Goal: Transaction & Acquisition: Purchase product/service

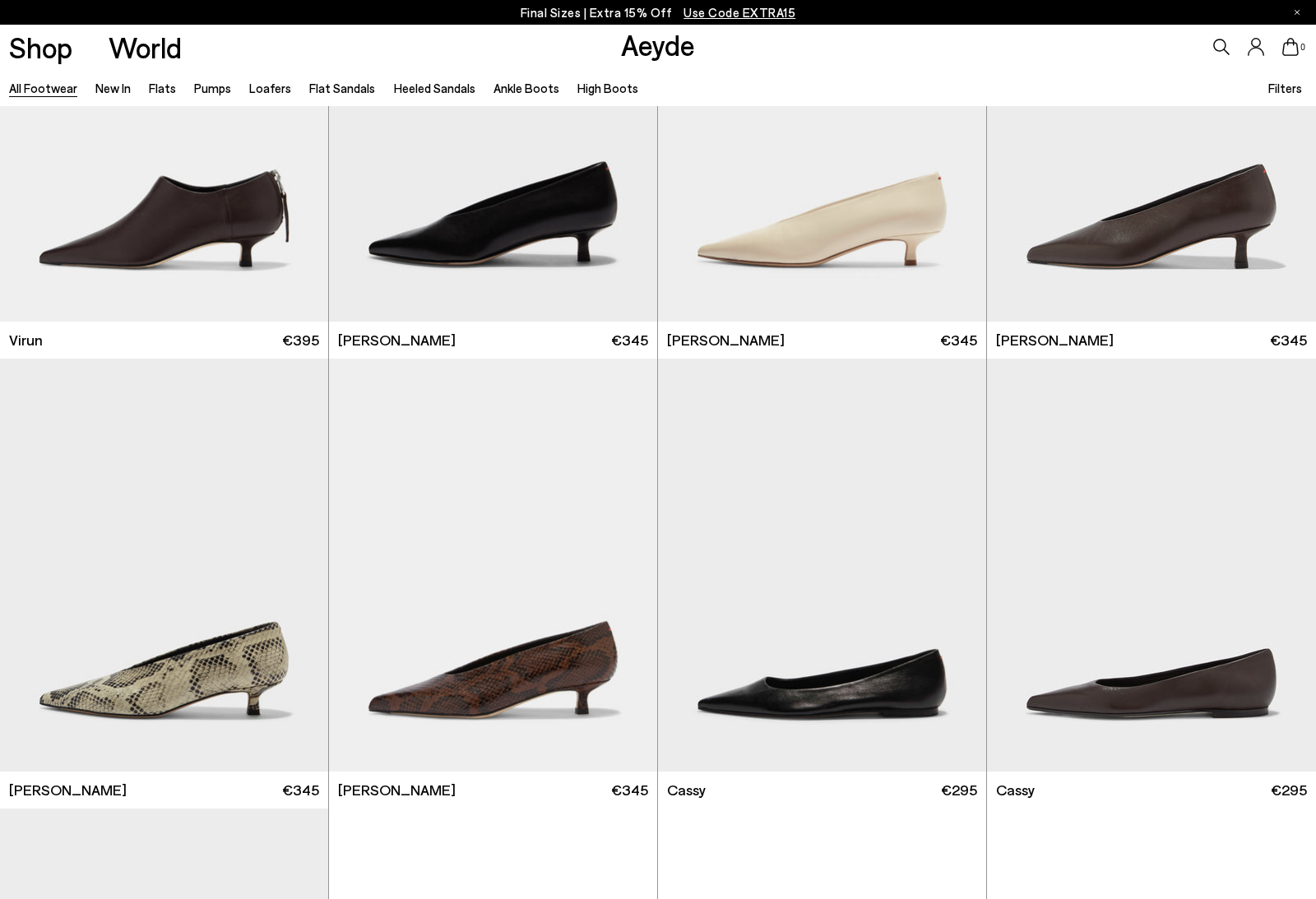
scroll to position [6246, 0]
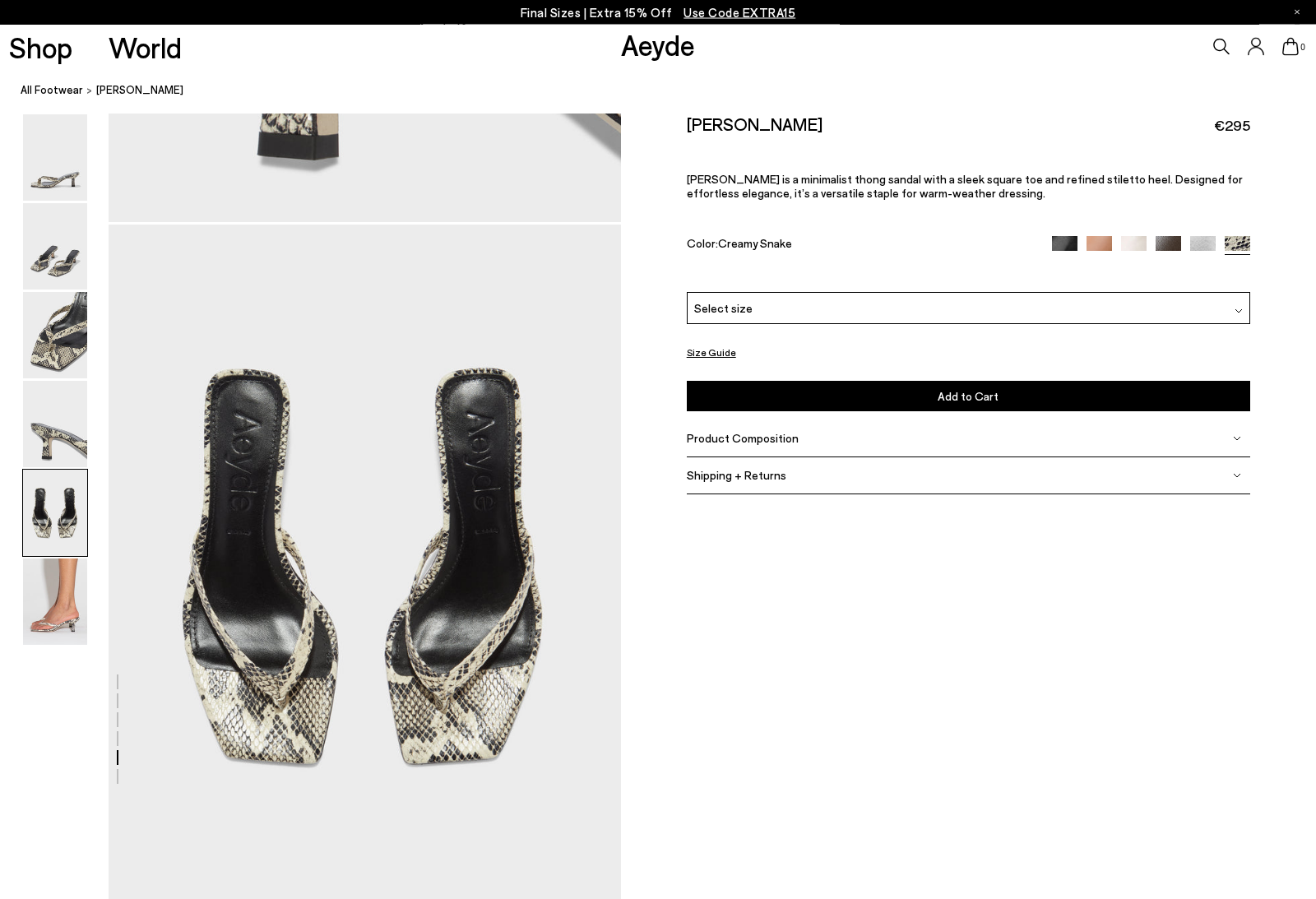
scroll to position [2603, 0]
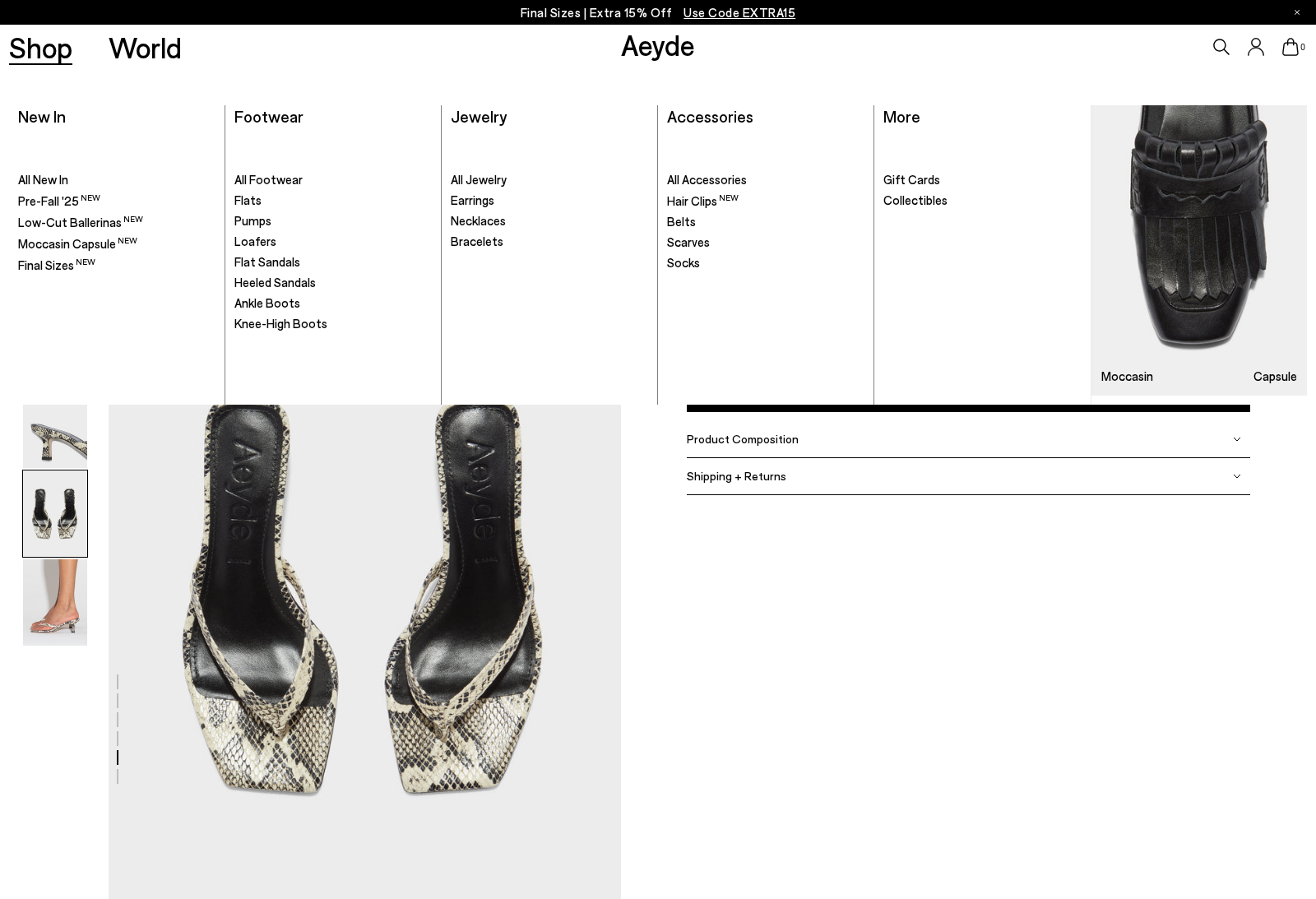
click at [85, 42] on div "Shop World" at bounding box center [91, 46] width 182 height 44
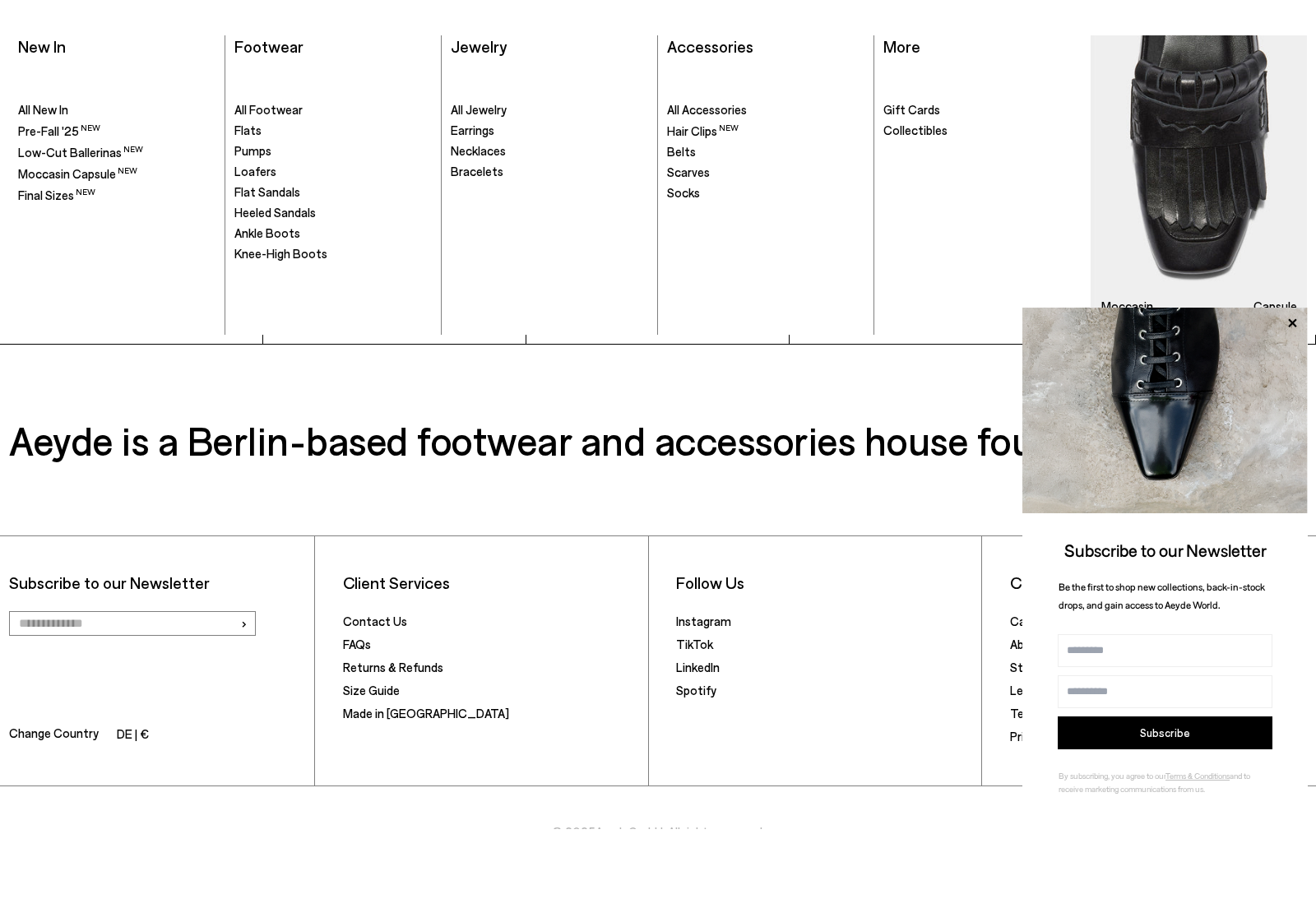
scroll to position [4386, 0]
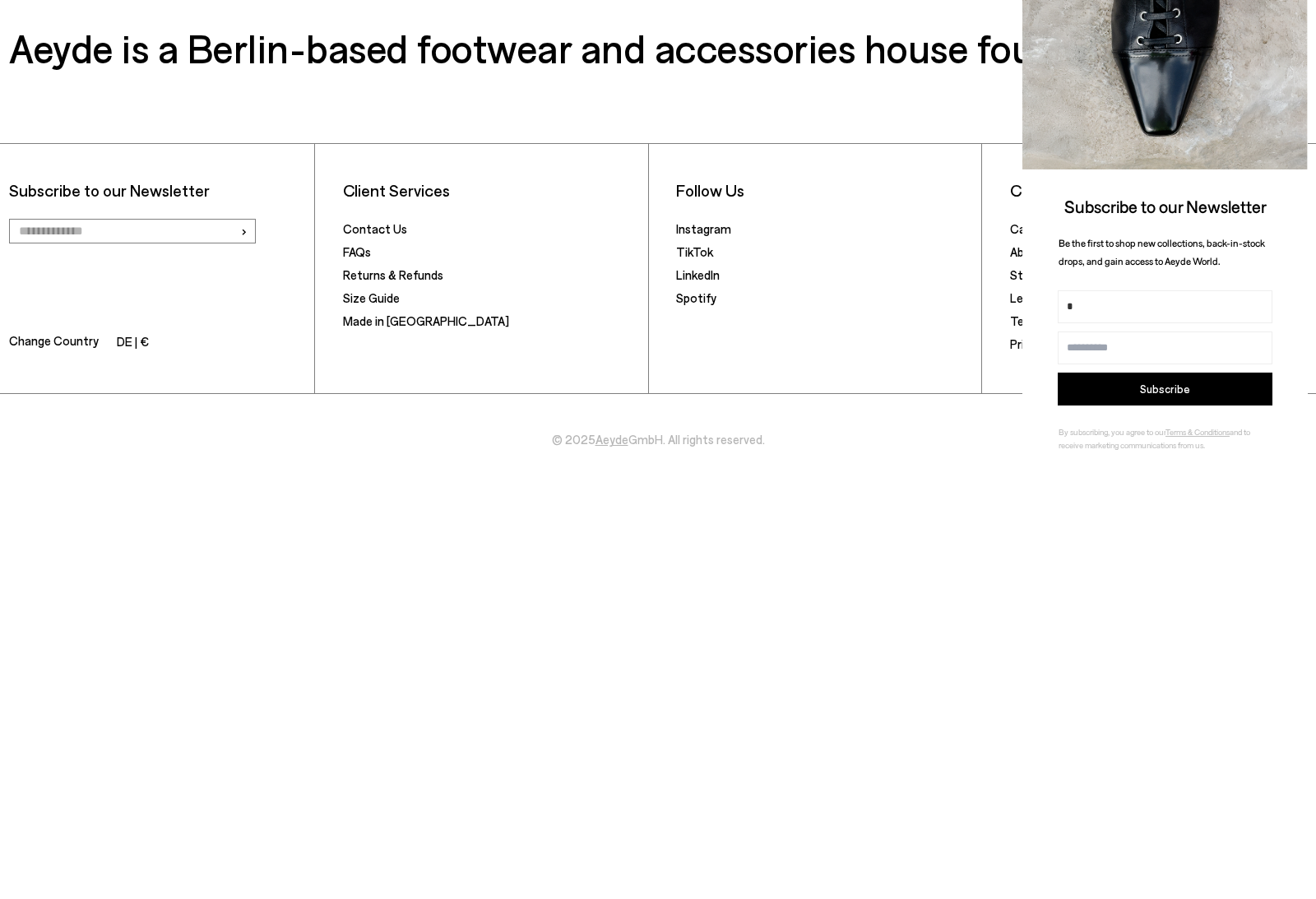
type input "*"
click at [1188, 787] on button "Subscribe" at bounding box center [1165, 802] width 215 height 33
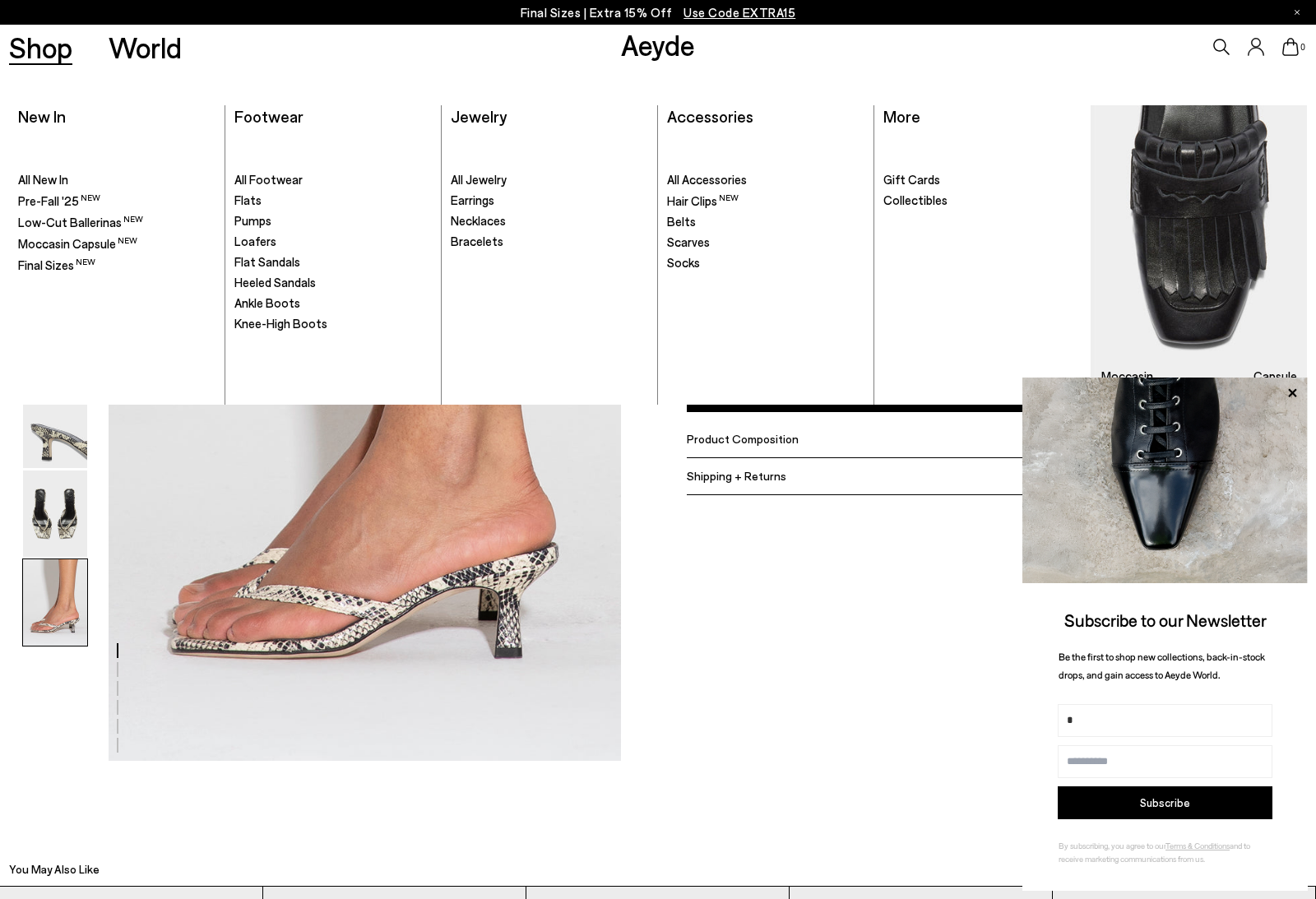
scroll to position [3399, 0]
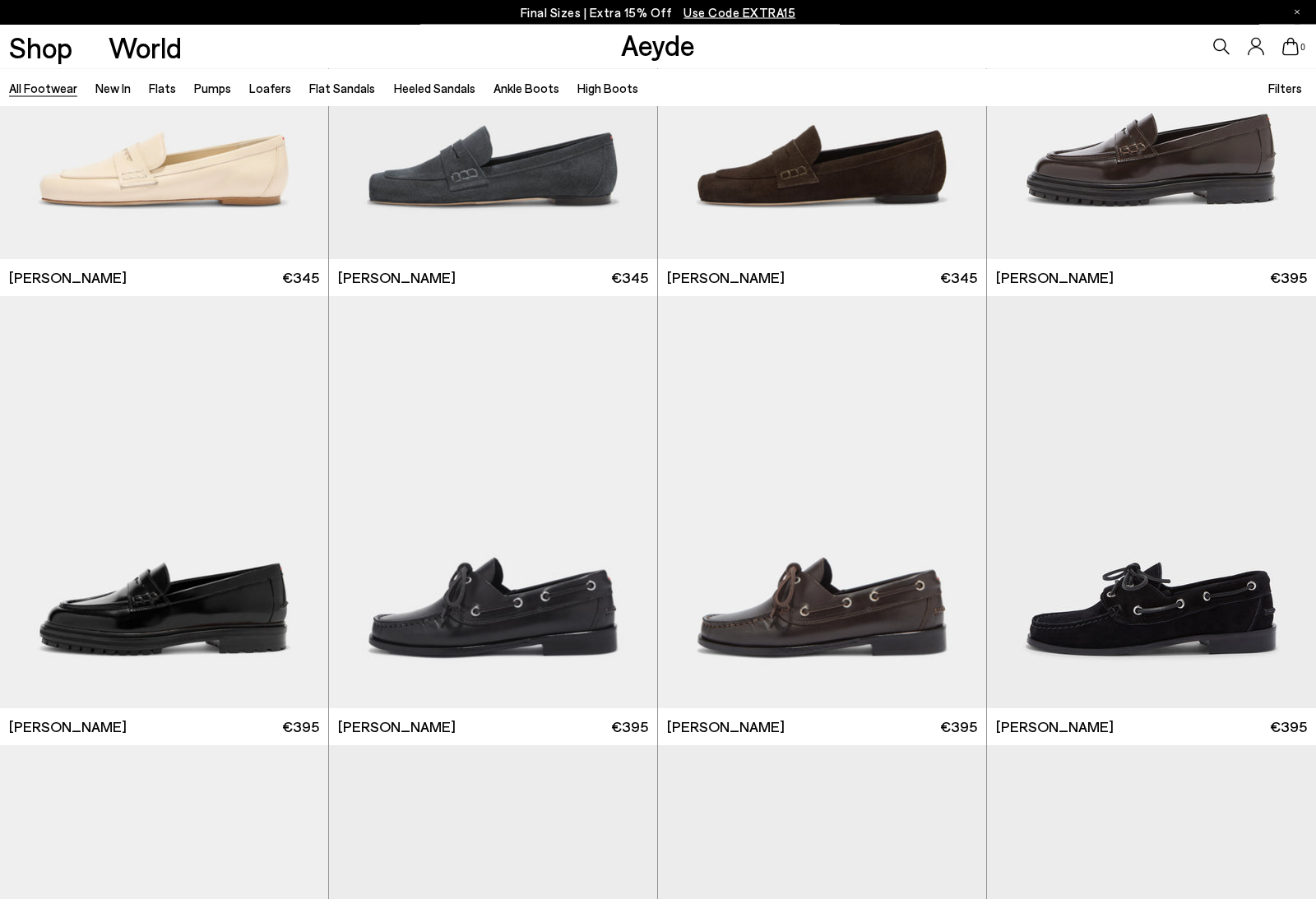
scroll to position [1171, 0]
